Goal: Entertainment & Leisure: Consume media (video, audio)

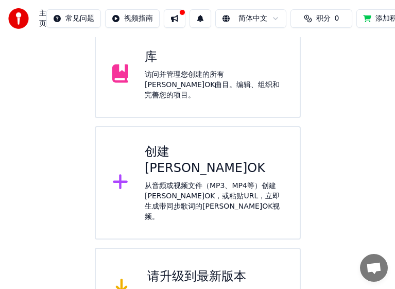
click at [208, 90] on div "库 访问并管理您创建的所有[PERSON_NAME]OK曲目。编辑、组织和完善您的项目。" at bounding box center [198, 74] width 206 height 87
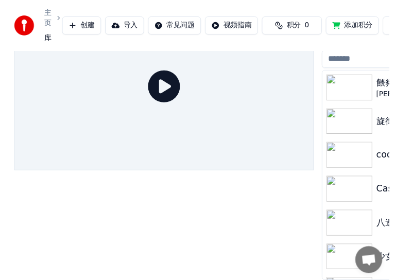
scroll to position [59, 0]
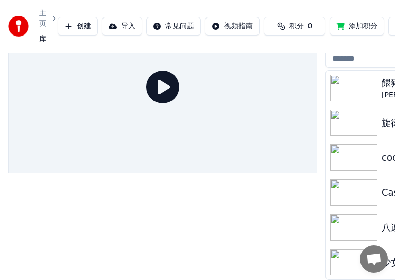
click at [192, 238] on div at bounding box center [162, 140] width 309 height 280
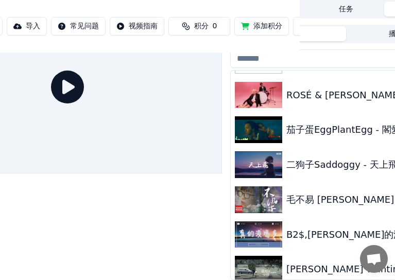
scroll to position [309, 0]
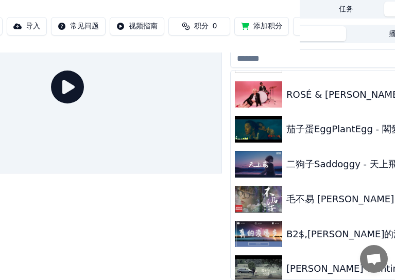
click at [187, 211] on div at bounding box center [67, 140] width 309 height 280
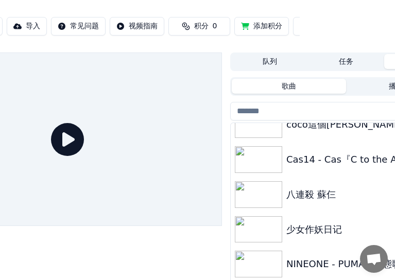
scroll to position [103, 0]
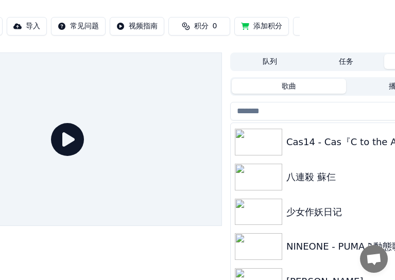
click at [126, 240] on div at bounding box center [67, 193] width 309 height 280
click at [176, 249] on div at bounding box center [67, 193] width 309 height 280
click at [188, 251] on div at bounding box center [67, 193] width 309 height 280
click at [169, 240] on div at bounding box center [67, 193] width 309 height 280
click at [176, 249] on div at bounding box center [67, 193] width 309 height 280
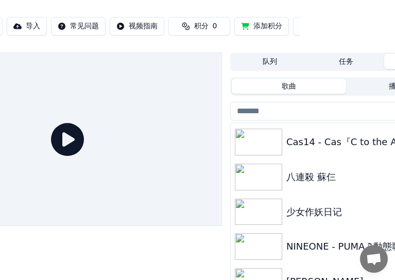
click at [203, 229] on div at bounding box center [67, 193] width 309 height 280
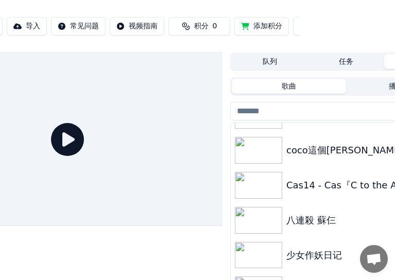
scroll to position [0, 0]
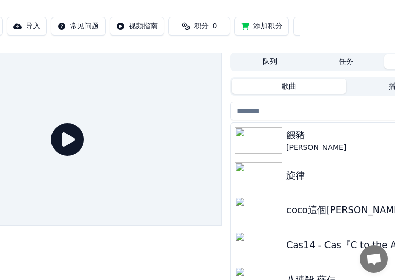
click at [151, 252] on div at bounding box center [67, 193] width 309 height 280
click at [146, 235] on div at bounding box center [67, 193] width 309 height 280
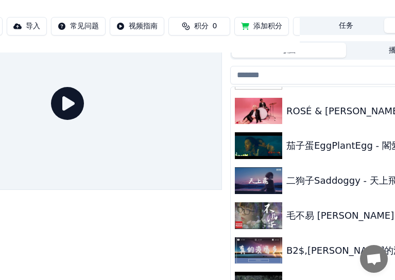
scroll to position [59, 95]
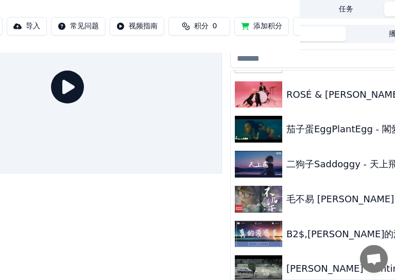
click at [191, 229] on div at bounding box center [67, 140] width 309 height 280
click at [153, 225] on div at bounding box center [67, 140] width 309 height 280
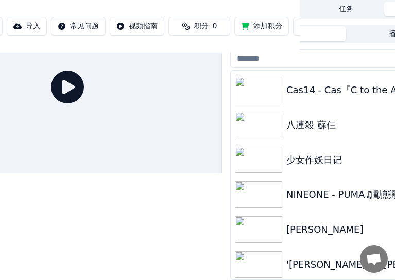
scroll to position [0, 0]
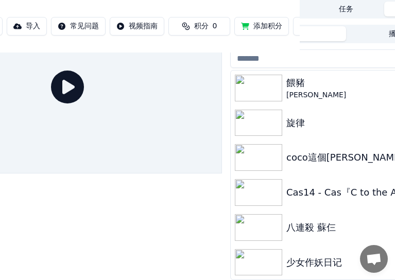
click at [156, 215] on div at bounding box center [67, 140] width 309 height 280
click at [183, 216] on div at bounding box center [67, 140] width 309 height 280
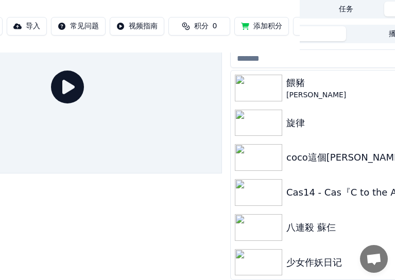
click at [144, 209] on div at bounding box center [67, 140] width 309 height 280
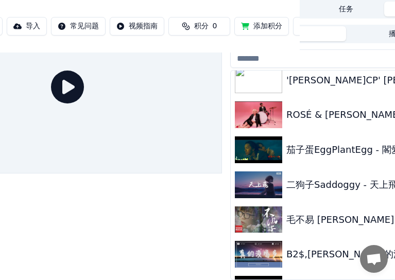
scroll to position [309, 0]
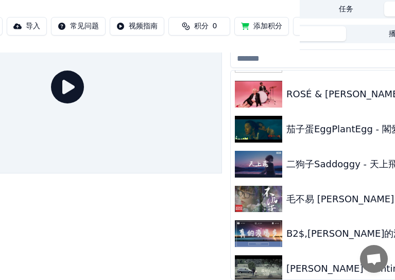
click at [251, 227] on img at bounding box center [258, 233] width 47 height 27
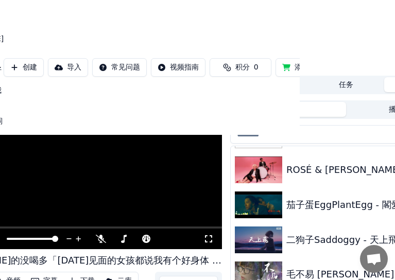
scroll to position [188, 95]
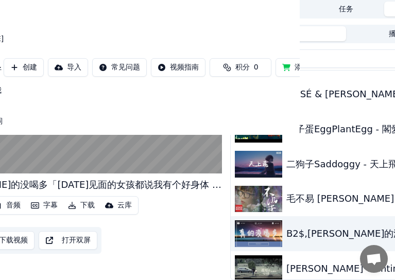
drag, startPoint x: 192, startPoint y: 226, endPoint x: 198, endPoint y: 209, distance: 17.6
click at [192, 225] on div "编辑 视频 音频 字幕 下载 云库 手动同步 下载视频 打开双屏" at bounding box center [67, 225] width 309 height 58
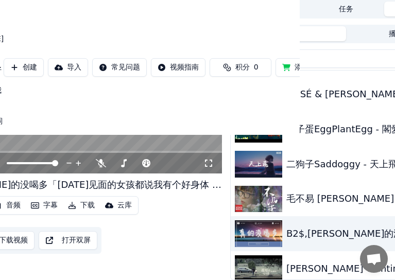
click at [117, 127] on video at bounding box center [67, 87] width 309 height 174
click at [189, 214] on div "编辑 视频 音频 字幕 下载 云库 手动同步 下载视频 打开双屏" at bounding box center [67, 225] width 309 height 58
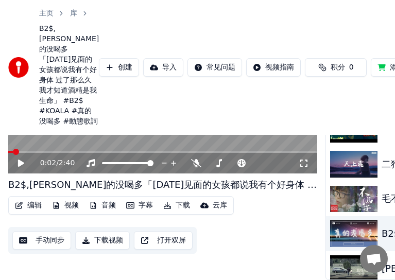
scroll to position [136, 0]
click at [140, 167] on video at bounding box center [162, 87] width 309 height 174
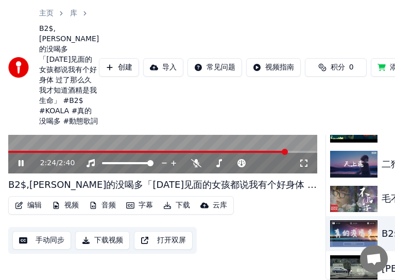
click at [179, 174] on video at bounding box center [162, 87] width 309 height 174
